Goal: Transaction & Acquisition: Download file/media

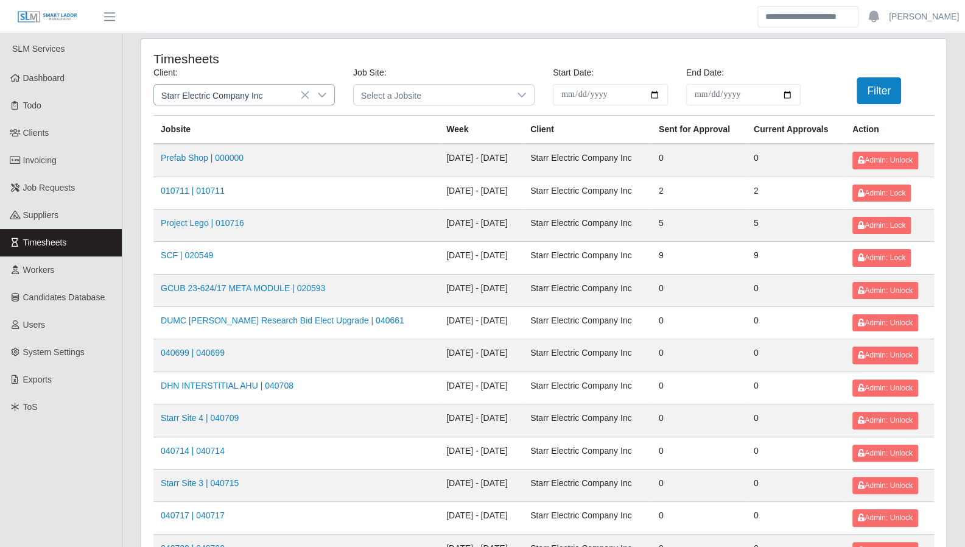
click at [323, 94] on icon at bounding box center [322, 95] width 9 height 5
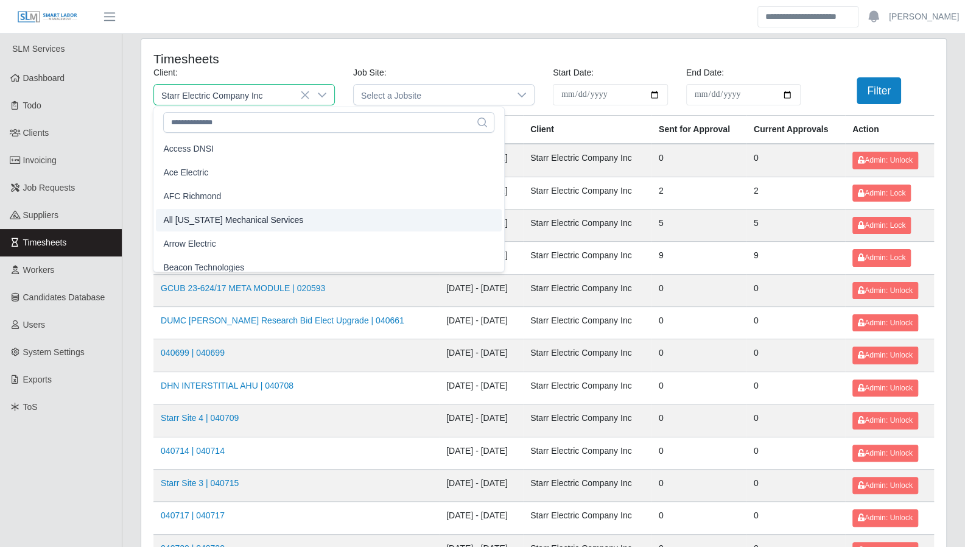
click at [251, 219] on span "All Florida Mechanical Services" at bounding box center [233, 220] width 140 height 13
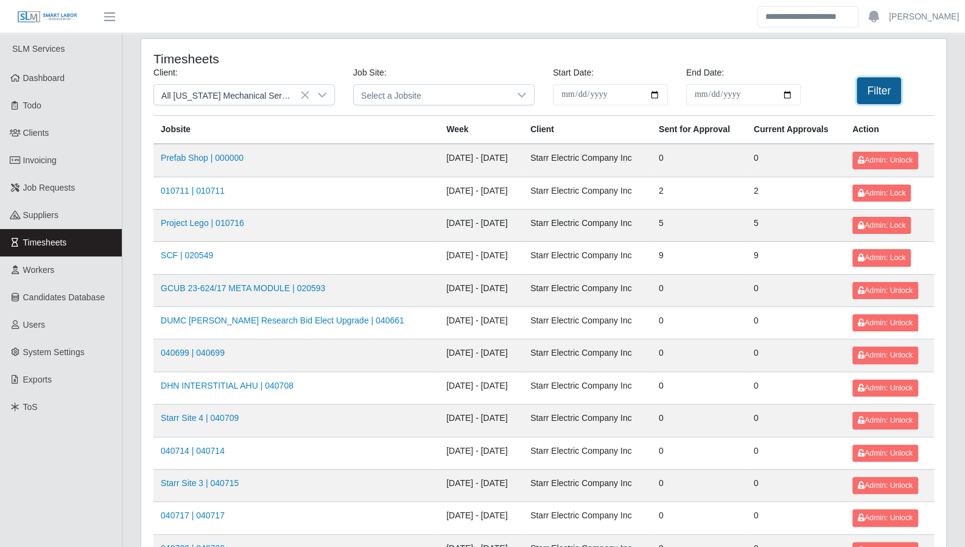
click at [865, 97] on button "Filter" at bounding box center [879, 90] width 44 height 27
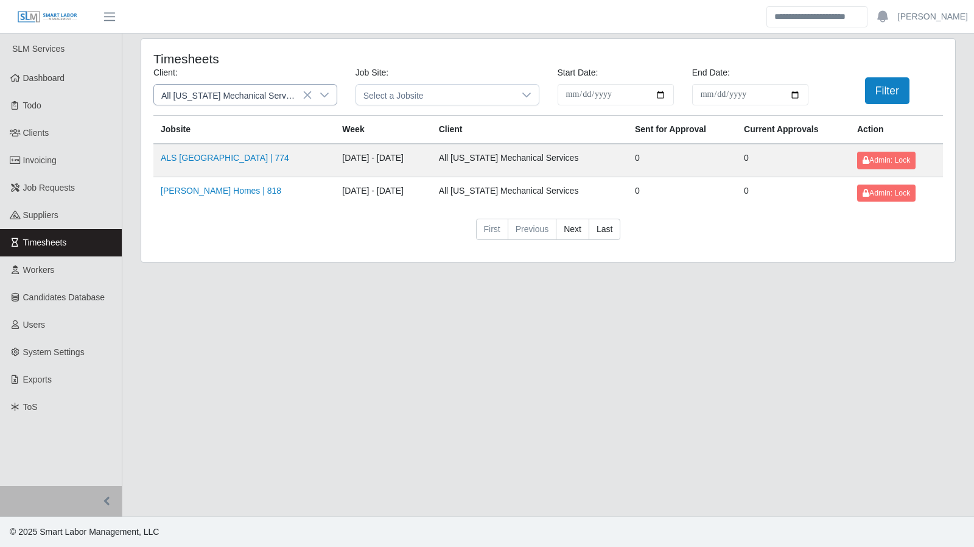
click at [320, 96] on icon at bounding box center [325, 95] width 10 height 10
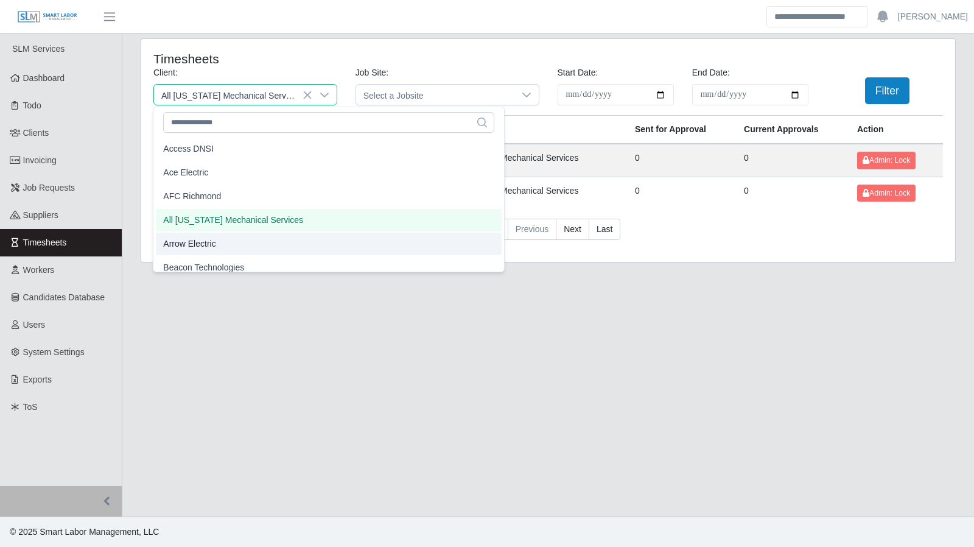
click at [237, 248] on li "Arrow Electric" at bounding box center [329, 244] width 346 height 23
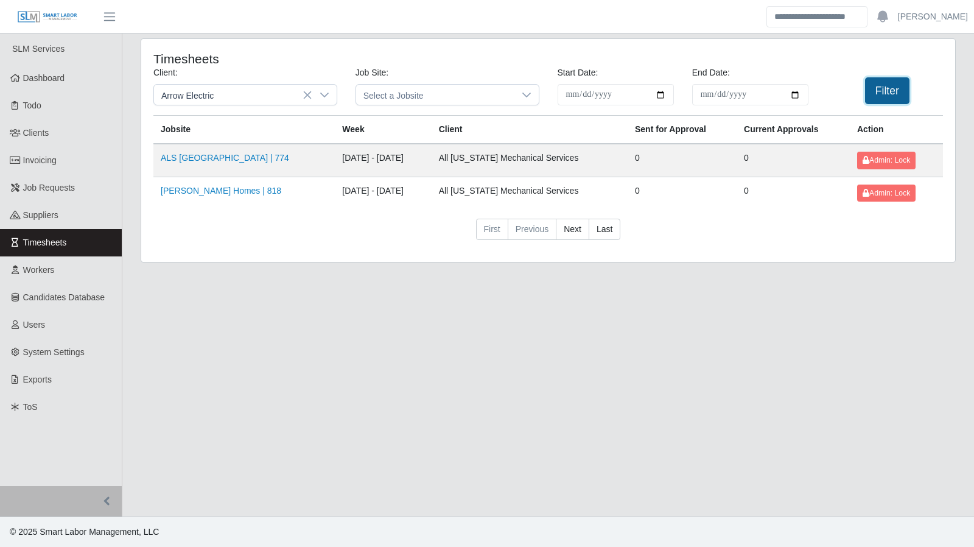
click at [884, 90] on button "Filter" at bounding box center [887, 90] width 44 height 27
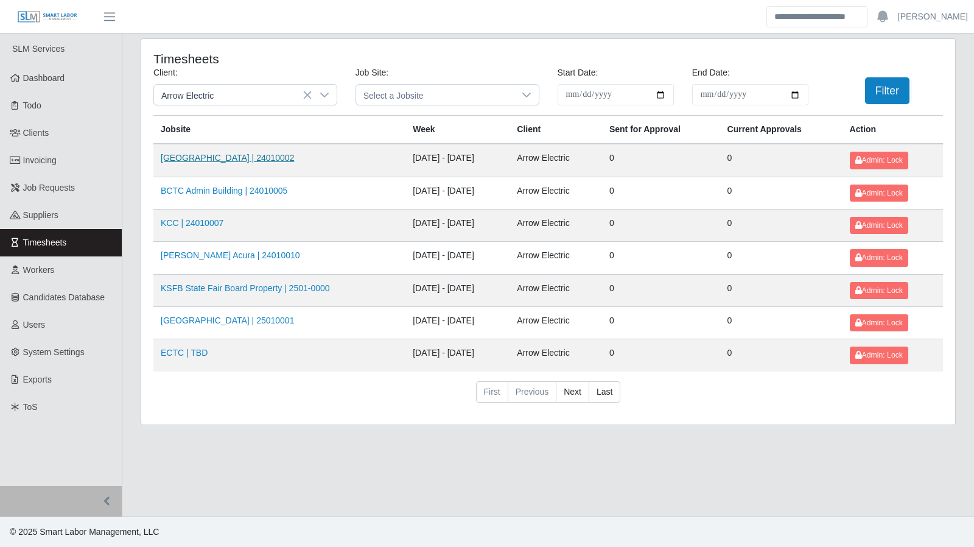
click at [209, 158] on link "Kenneland Chalet Building | 24010002" at bounding box center [227, 158] width 133 height 10
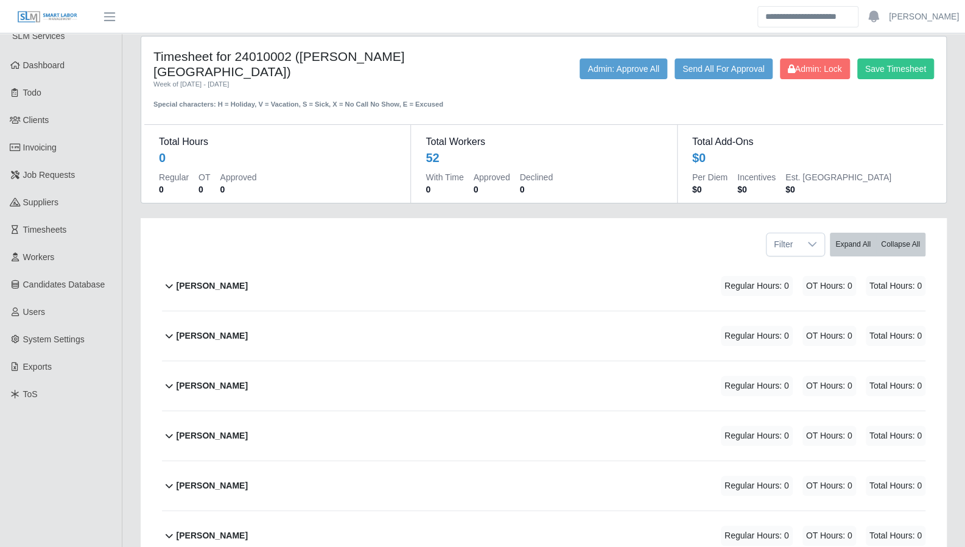
scroll to position [12, 0]
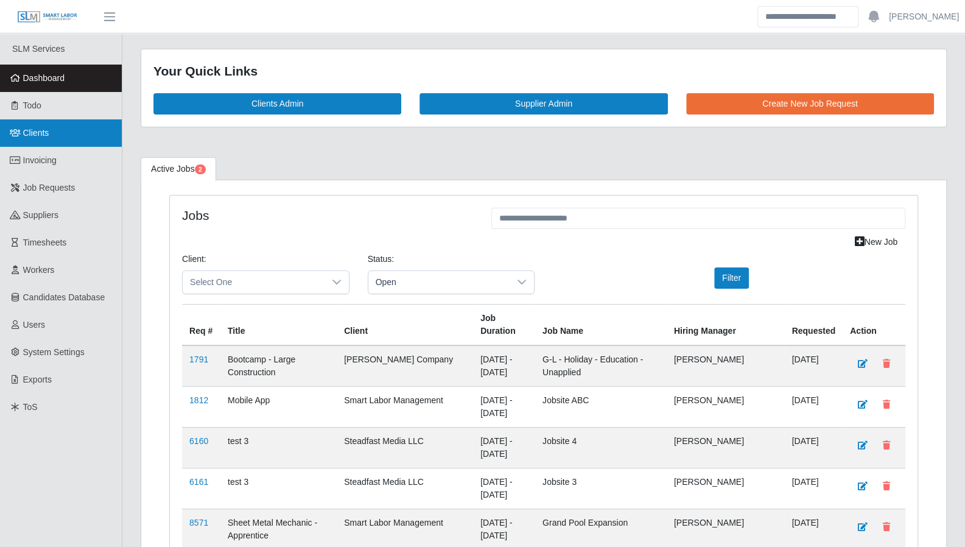
click at [36, 142] on link "Clients" at bounding box center [61, 132] width 122 height 27
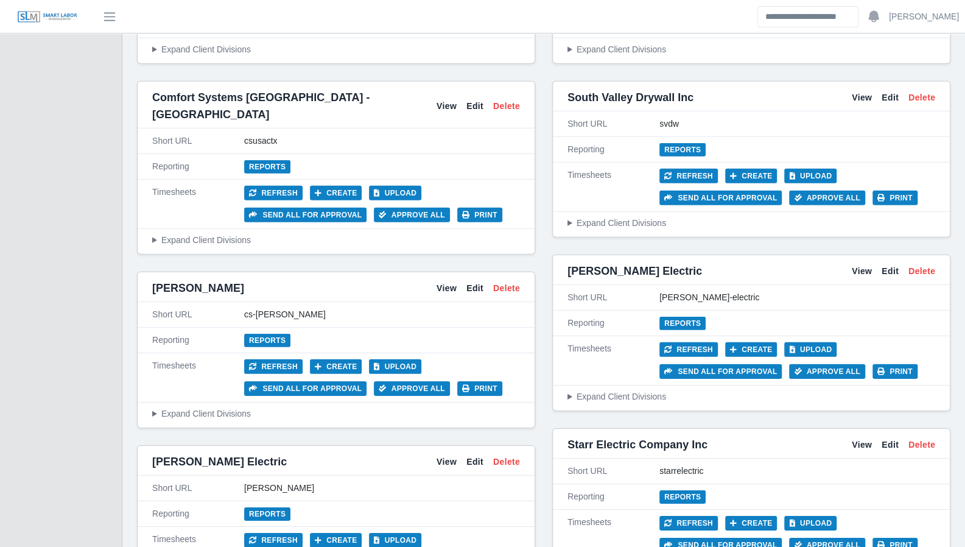
scroll to position [2156, 0]
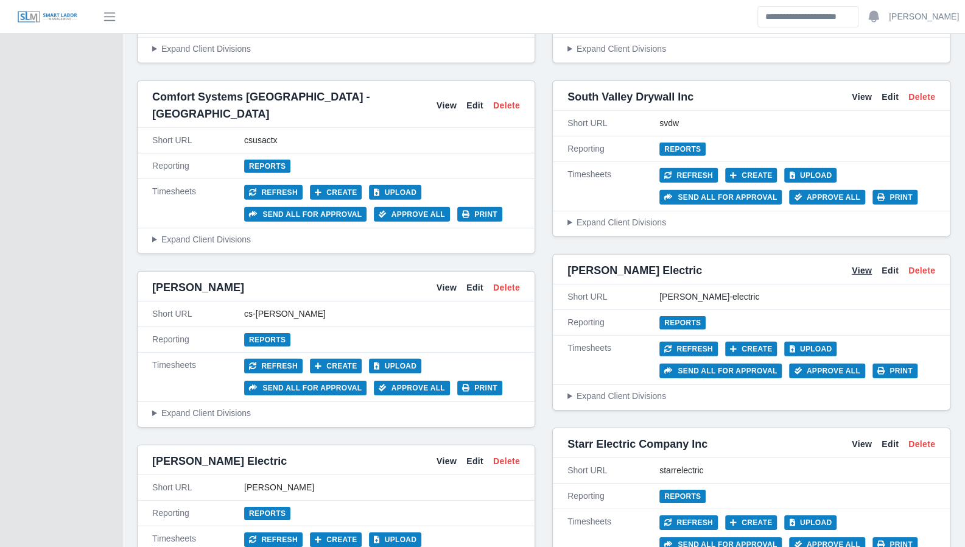
click at [866, 264] on link "View" at bounding box center [862, 270] width 20 height 13
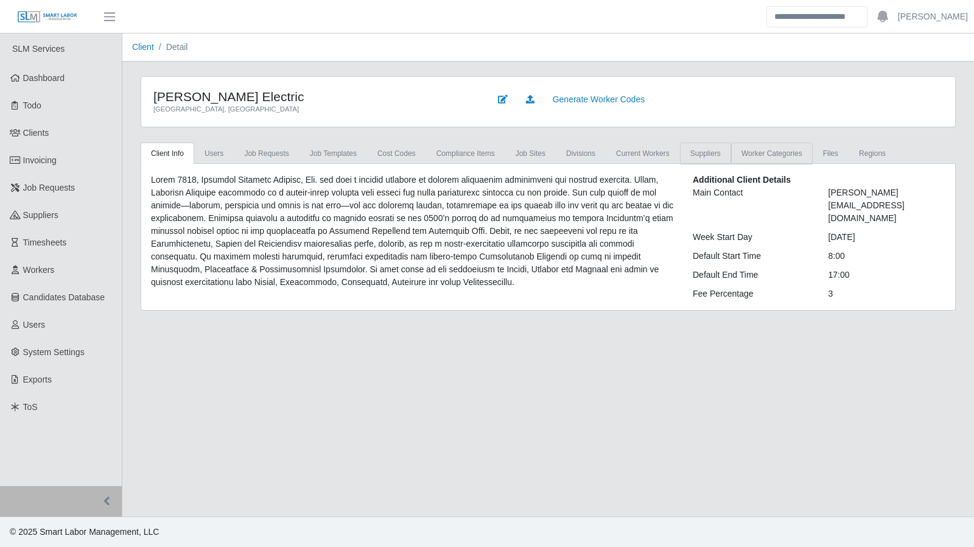
click at [695, 155] on link "Suppliers" at bounding box center [705, 154] width 51 height 22
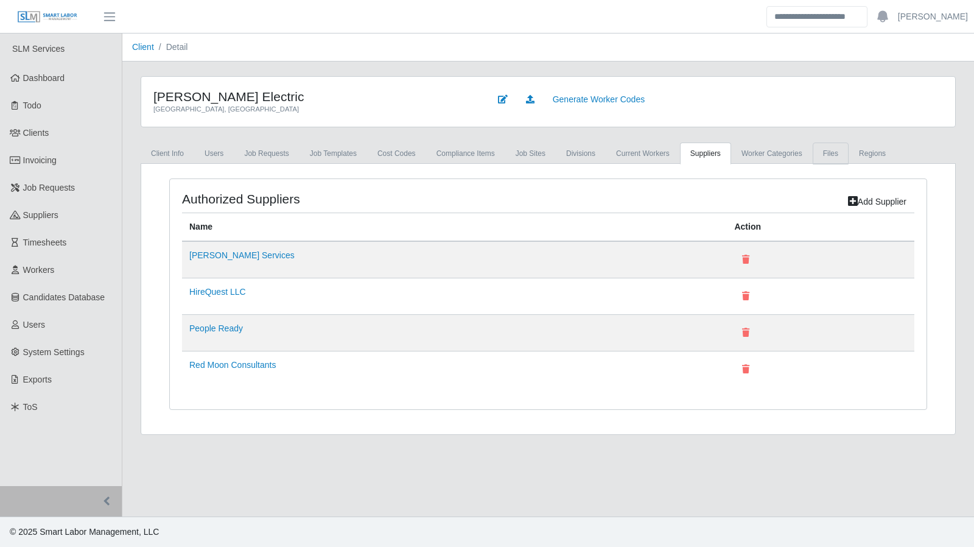
click at [813, 154] on link "Files" at bounding box center [831, 154] width 36 height 22
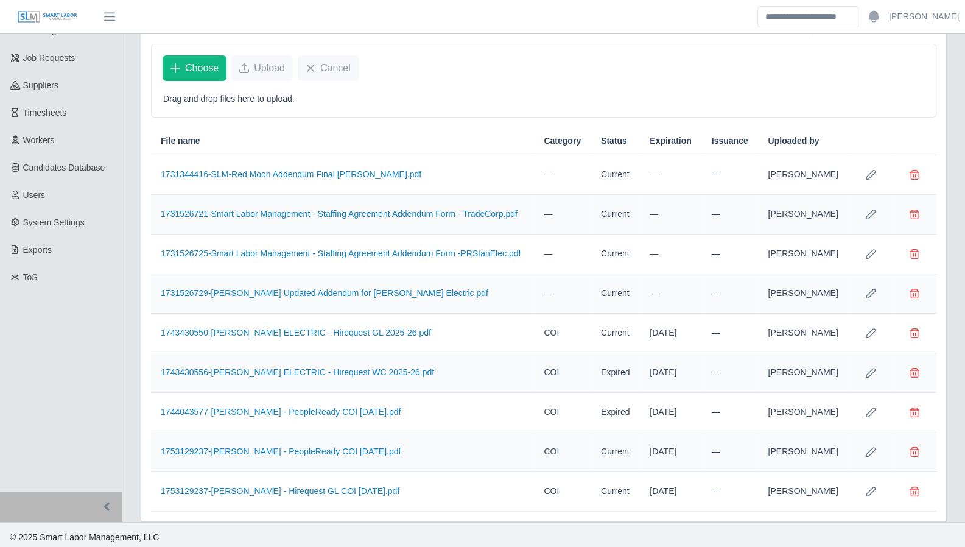
scroll to position [130, 0]
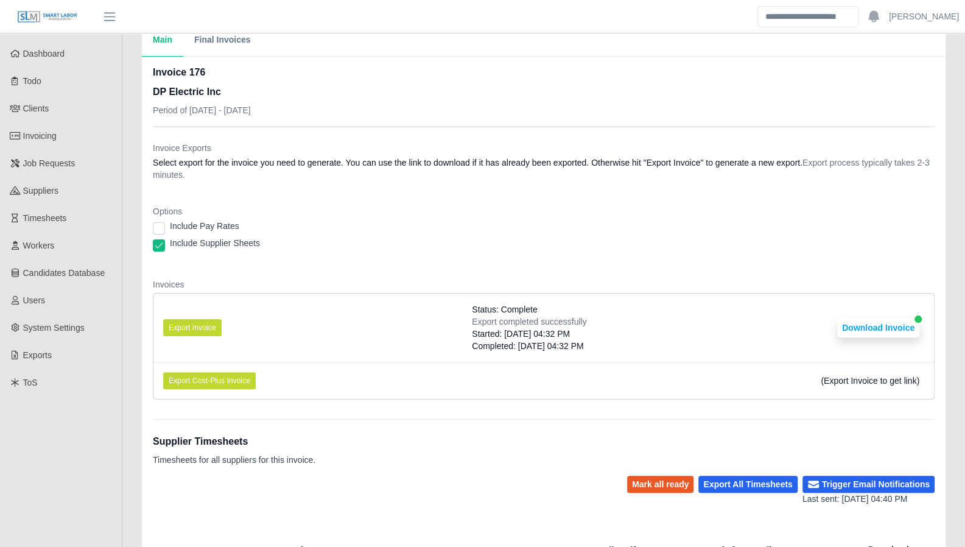
scroll to position [24, 0]
drag, startPoint x: 933, startPoint y: 323, endPoint x: 921, endPoint y: 325, distance: 12.3
click at [933, 323] on li "Export Invoice Status: Complete Export completed successfully Started: [DATE] 0…" at bounding box center [543, 328] width 781 height 68
click at [900, 326] on button "Download Invoice" at bounding box center [878, 327] width 82 height 19
